Goal: Browse casually

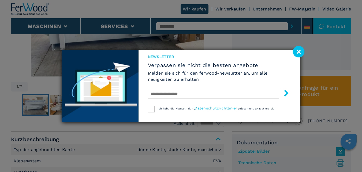
scroll to position [268, 0]
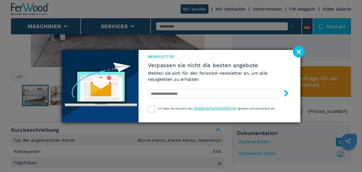
click at [301, 51] on image at bounding box center [299, 52] width 12 height 12
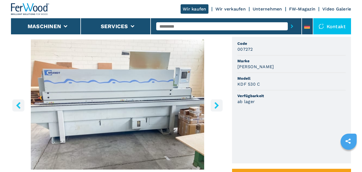
scroll to position [161, 0]
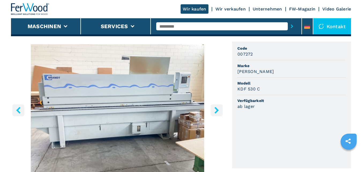
click at [217, 109] on icon "right-button" at bounding box center [217, 110] width 4 height 7
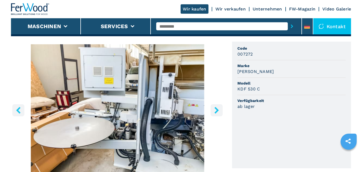
click at [217, 109] on icon "right-button" at bounding box center [217, 110] width 4 height 7
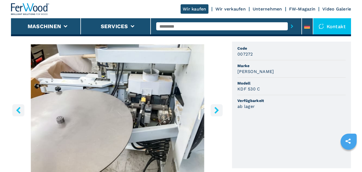
click at [217, 109] on icon "right-button" at bounding box center [217, 110] width 4 height 7
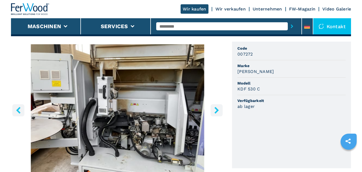
click at [217, 109] on icon "right-button" at bounding box center [217, 110] width 4 height 7
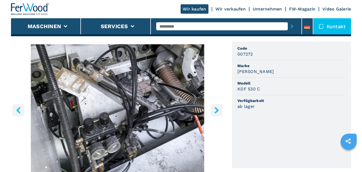
click at [217, 109] on icon "right-button" at bounding box center [217, 110] width 4 height 7
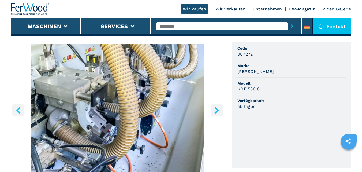
click at [217, 109] on icon "right-button" at bounding box center [217, 110] width 4 height 7
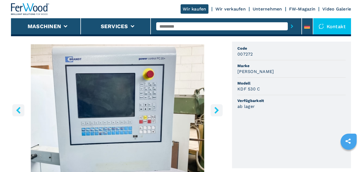
click at [219, 111] on icon "right-button" at bounding box center [216, 110] width 7 height 7
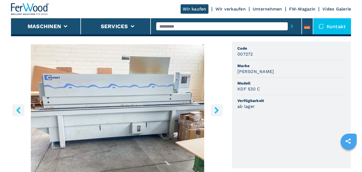
click at [219, 111] on icon "right-button" at bounding box center [216, 110] width 7 height 7
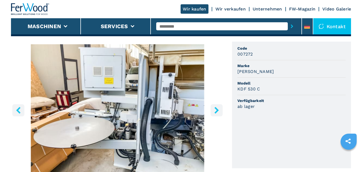
click at [219, 110] on icon "right-button" at bounding box center [216, 110] width 7 height 7
